Goal: Find specific page/section: Find specific page/section

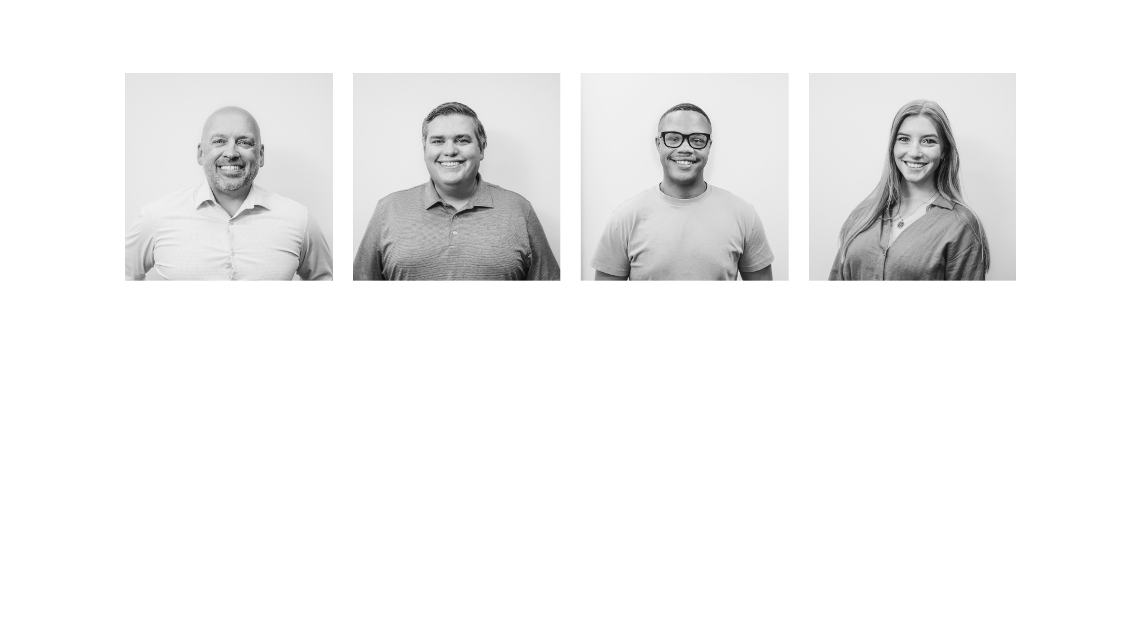
scroll to position [625, 0]
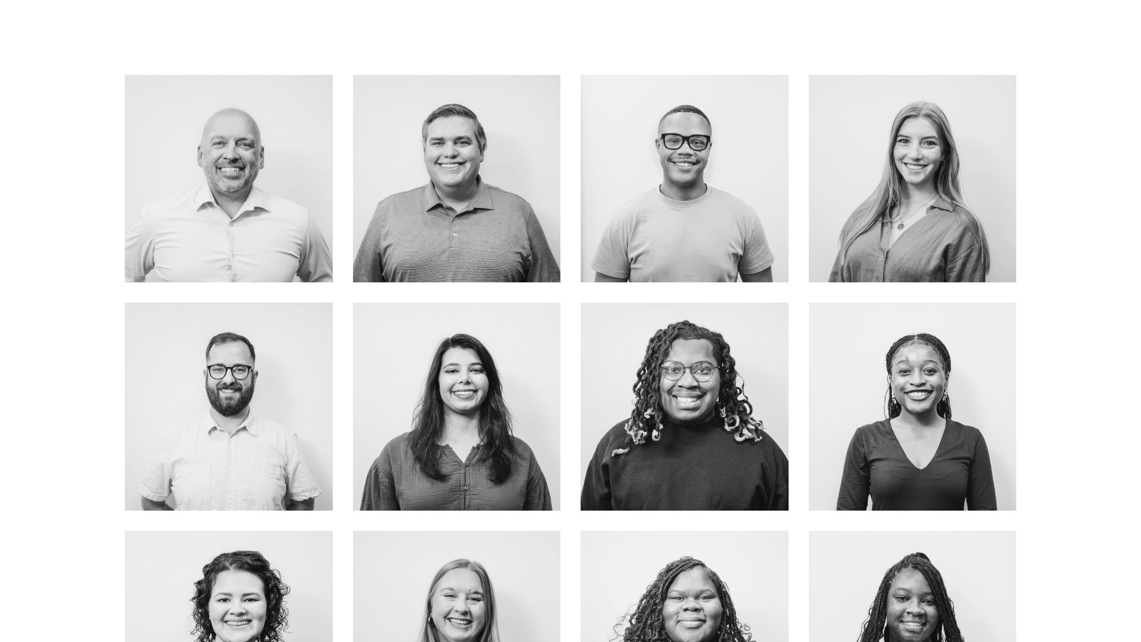
click at [225, 197] on link "About Me" at bounding box center [228, 205] width 94 height 31
click at [882, 193] on link "ABOUT ME" at bounding box center [912, 205] width 94 height 31
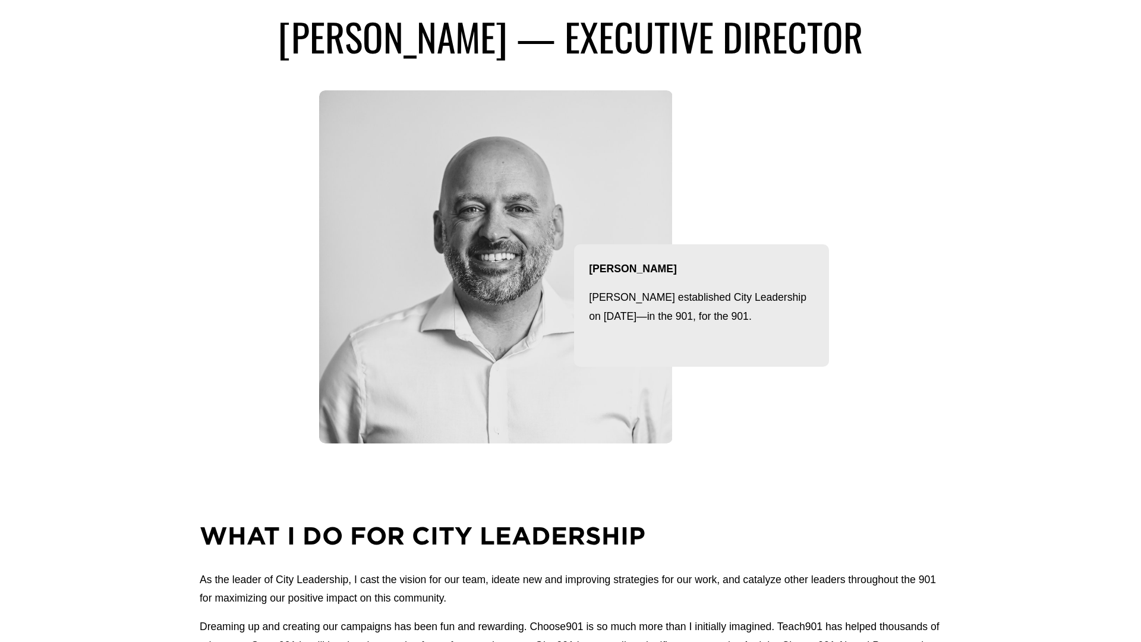
scroll to position [311, 0]
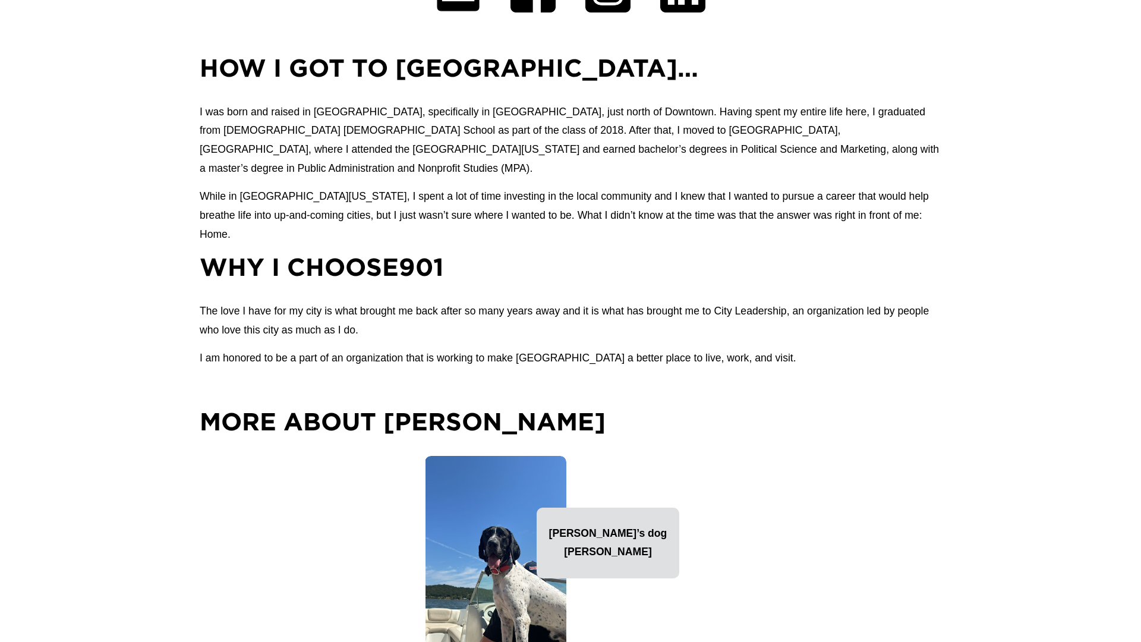
scroll to position [1057, 0]
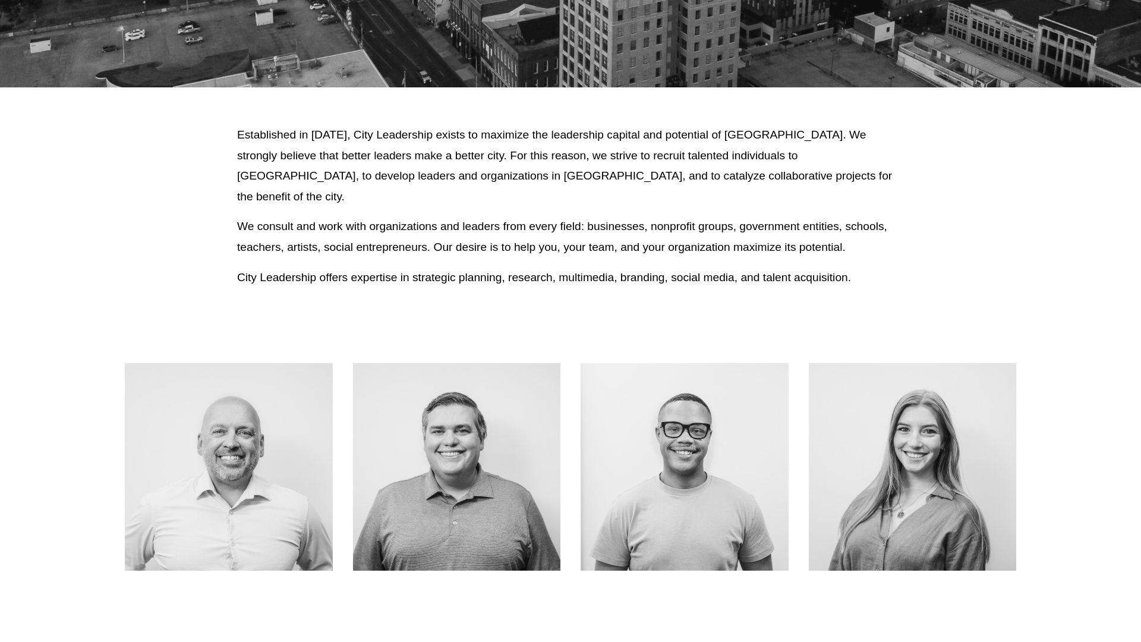
scroll to position [273, 0]
